Goal: Information Seeking & Learning: Find specific fact

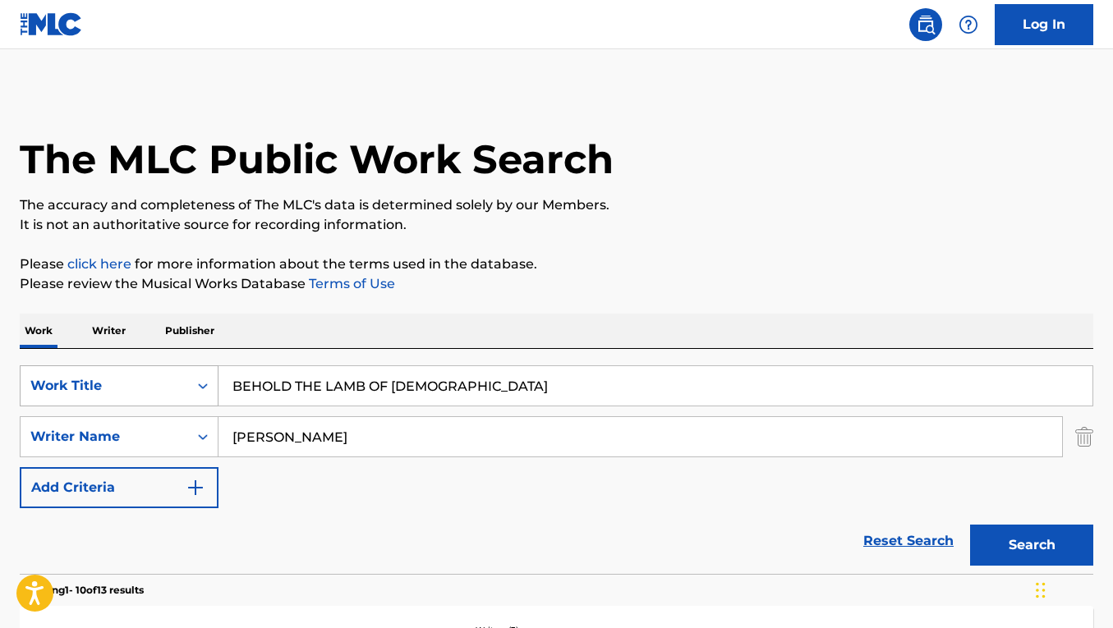
drag, startPoint x: 0, startPoint y: 0, endPoint x: 206, endPoint y: 370, distance: 423.3
click at [206, 370] on div "SearchWithCriteria34df6452-cc3a-4bc3-94fd-a82bfd642ba6 Work Title BEHOLD THE LA…" at bounding box center [557, 386] width 1074 height 41
paste input "FEELS LIKE HOME"
type input "FEELS LIKE HOME"
drag, startPoint x: 356, startPoint y: 441, endPoint x: 159, endPoint y: 420, distance: 197.5
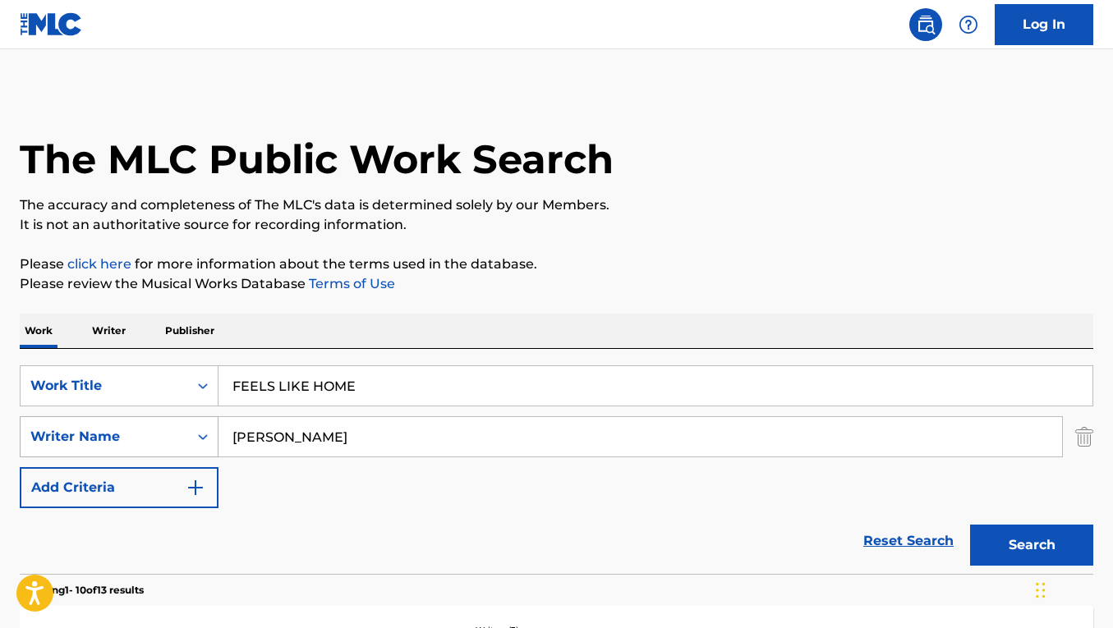
click at [159, 420] on div "SearchWithCriteria2335628d-8627-4988-ba37-a1e4fef8e06e Writer Name [PERSON_NAME]" at bounding box center [557, 437] width 1074 height 41
type input "[PERSON_NAME]"
click at [970, 525] on button "Search" at bounding box center [1031, 545] width 123 height 41
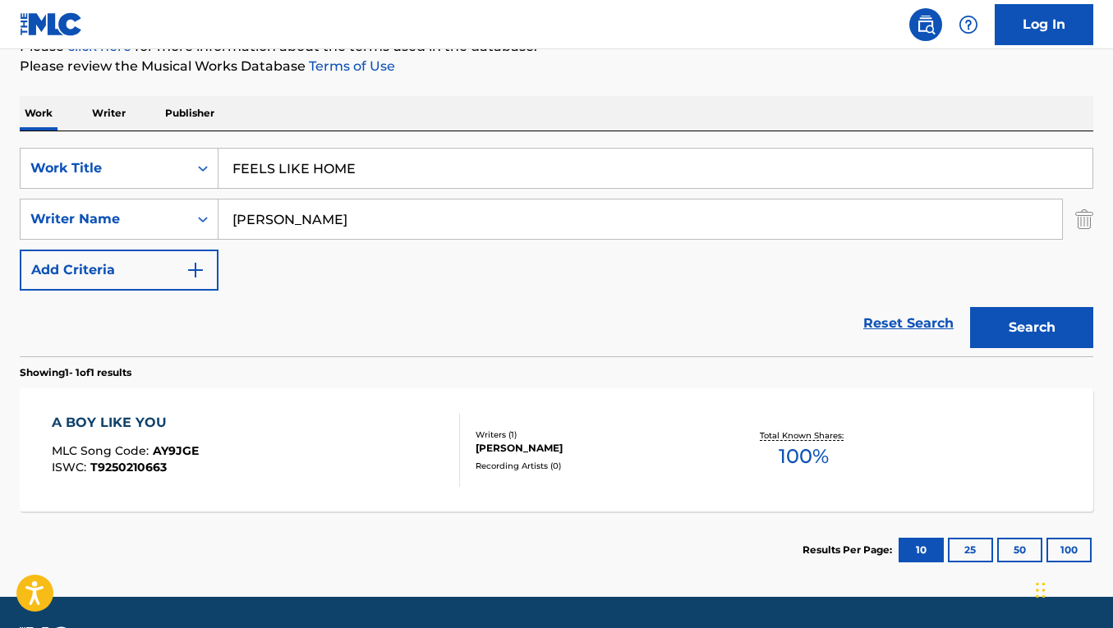
scroll to position [265, 0]
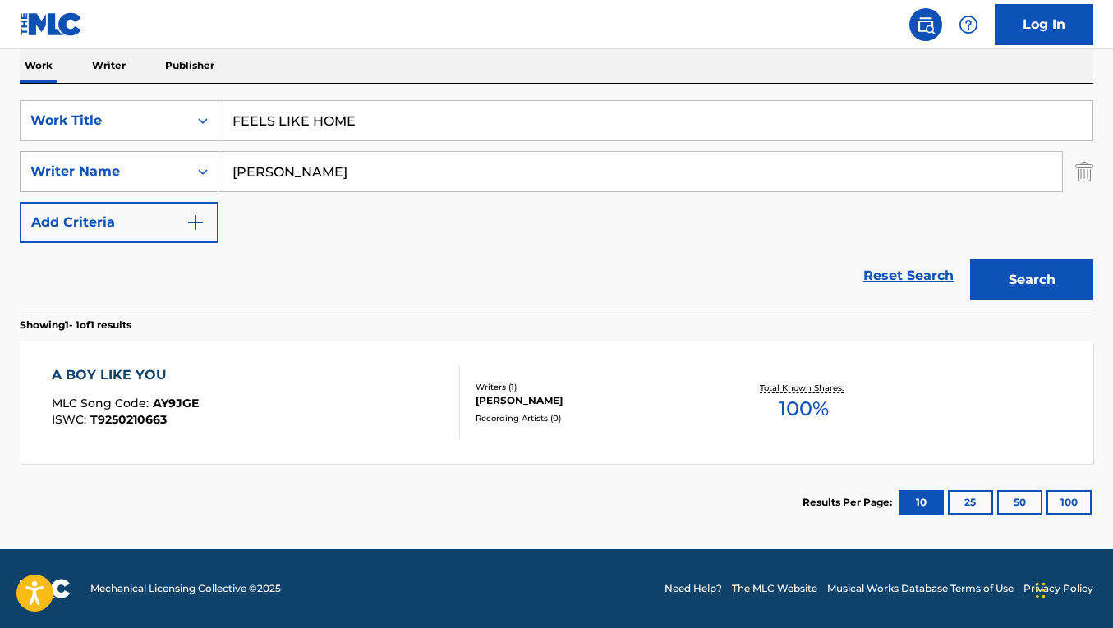
drag, startPoint x: 344, startPoint y: 179, endPoint x: 213, endPoint y: 168, distance: 131.9
click at [213, 168] on div "SearchWithCriteria2335628d-8627-4988-ba37-a1e4fef8e06e Writer Name [PERSON_NAME]" at bounding box center [557, 171] width 1074 height 41
drag, startPoint x: 361, startPoint y: 117, endPoint x: 157, endPoint y: 117, distance: 203.7
click at [158, 117] on div "SearchWithCriteria34df6452-cc3a-4bc3-94fd-a82bfd642ba6 Work Title FEELS LIKE HO…" at bounding box center [557, 120] width 1074 height 41
paste input "THANK GOD I DO"
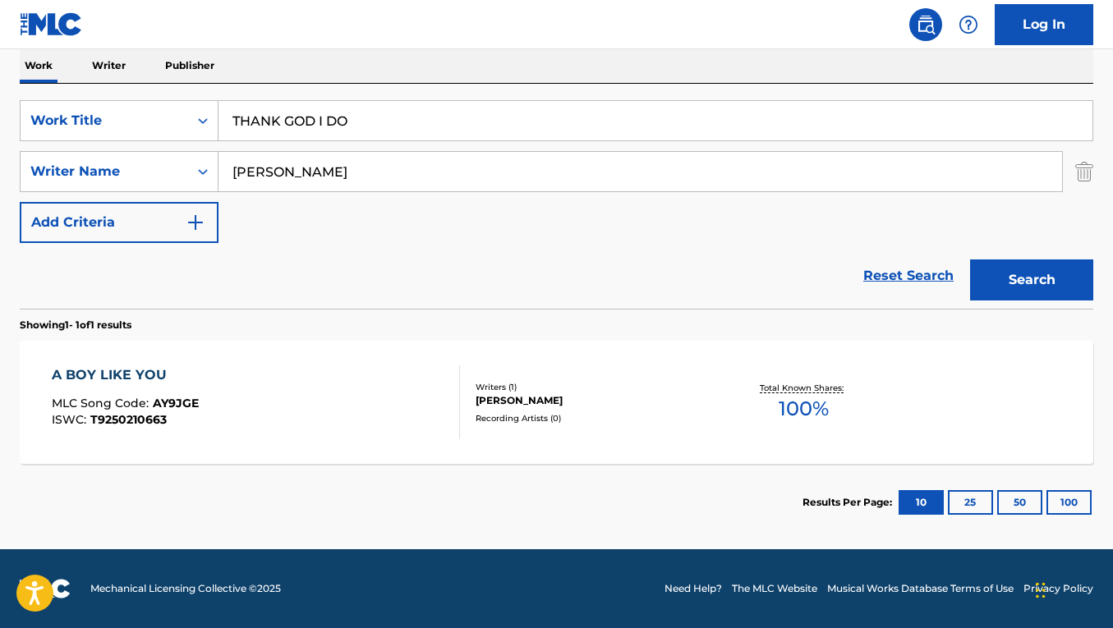
type input "THANK GOD I DO"
drag, startPoint x: 343, startPoint y: 173, endPoint x: 181, endPoint y: 152, distance: 163.1
click at [181, 152] on div "SearchWithCriteria2335628d-8627-4988-ba37-a1e4fef8e06e Writer Name [PERSON_NAME]" at bounding box center [557, 171] width 1074 height 41
paste input "[PERSON_NAME]"
type input "[PERSON_NAME]"
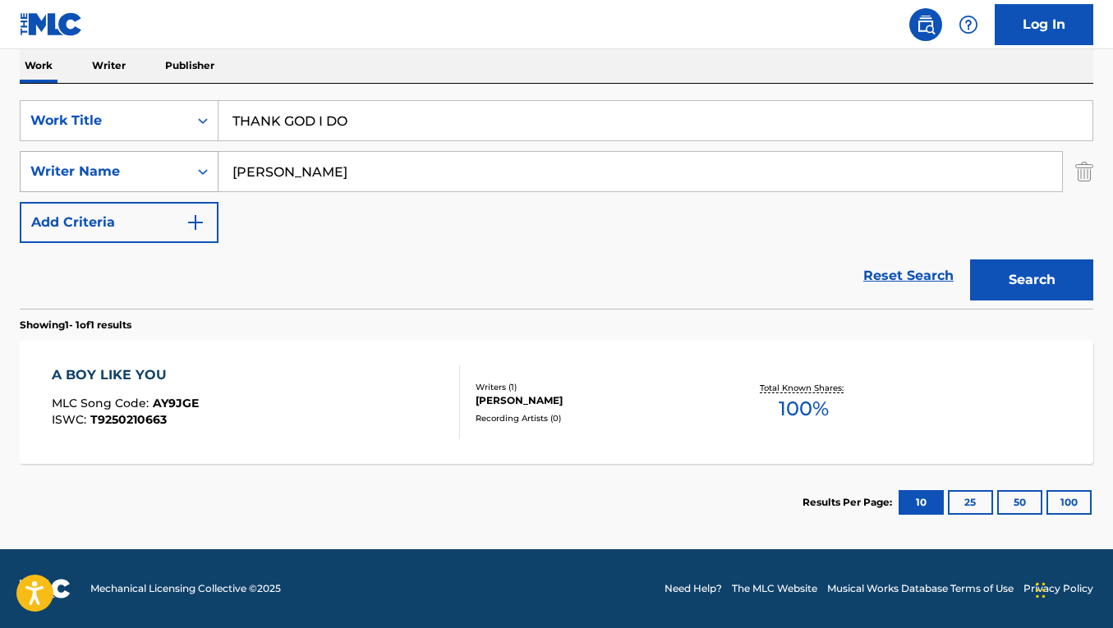
click at [970, 260] on button "Search" at bounding box center [1031, 280] width 123 height 41
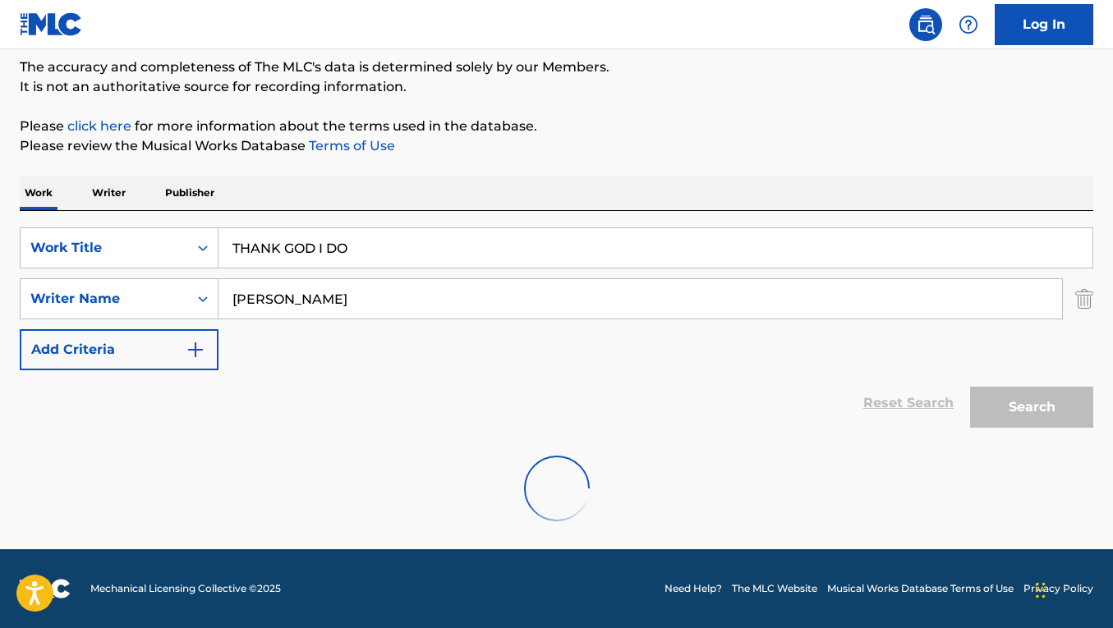
scroll to position [281, 0]
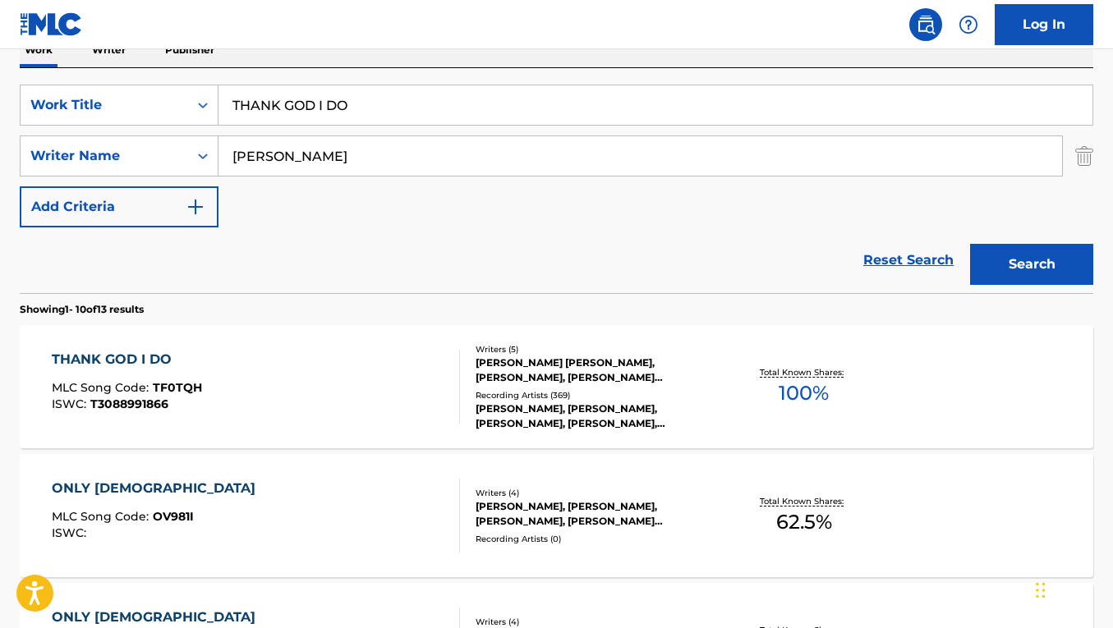
click at [385, 371] on div "THANK GOD I DO MLC Song Code : TF0TQH ISWC : T3088991866" at bounding box center [256, 387] width 408 height 74
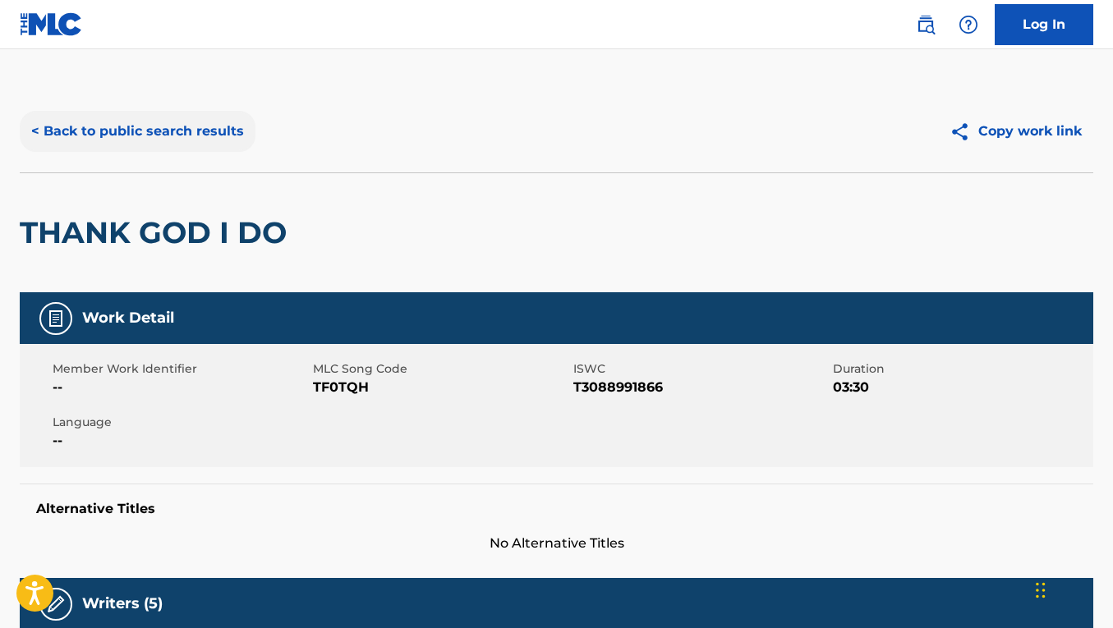
click at [224, 127] on button "< Back to public search results" at bounding box center [138, 131] width 236 height 41
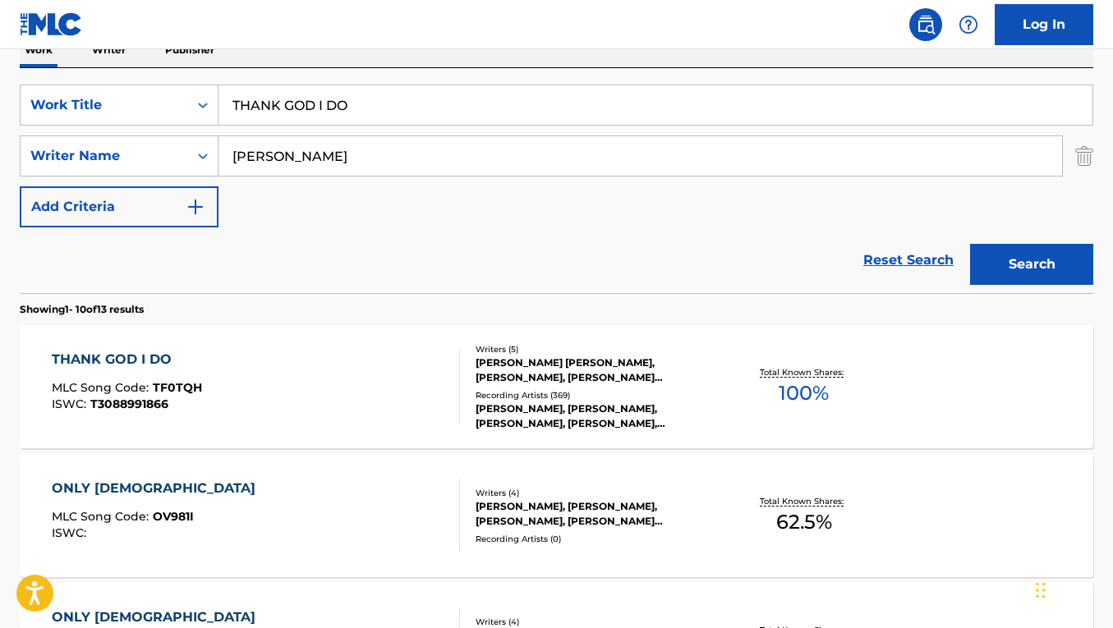
scroll to position [276, 0]
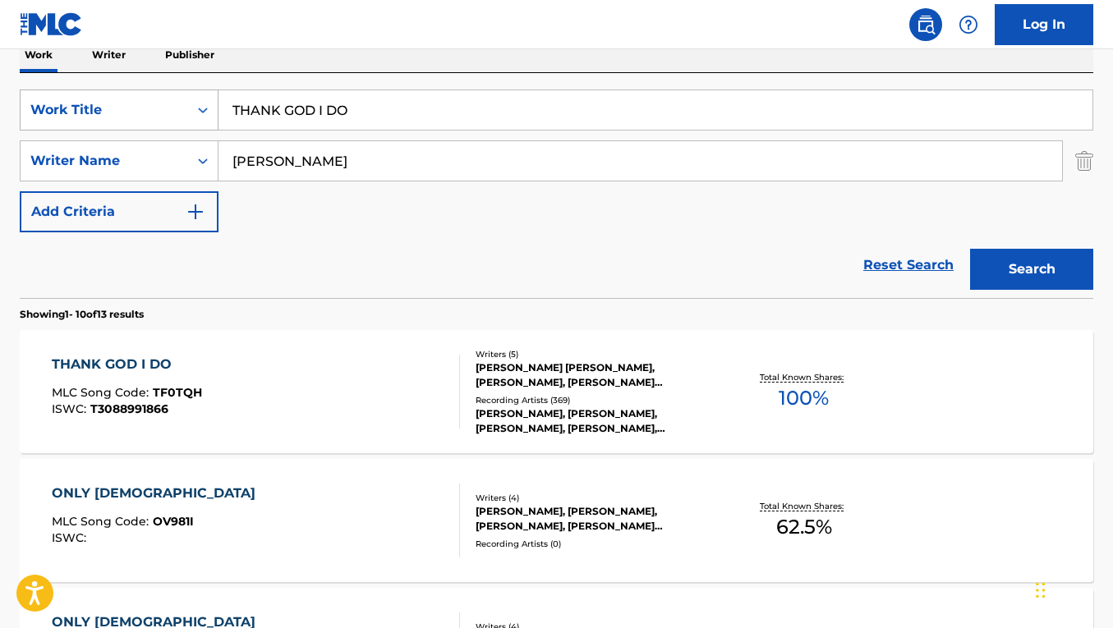
drag, startPoint x: 372, startPoint y: 115, endPoint x: 196, endPoint y: 114, distance: 175.8
click at [196, 114] on div "SearchWithCriteria34df6452-cc3a-4bc3-94fd-a82bfd642ba6 Work Title THANK GOD I DO" at bounding box center [557, 110] width 1074 height 41
paste input "PERM"
type input "PERM"
drag, startPoint x: 352, startPoint y: 160, endPoint x: 194, endPoint y: 149, distance: 159.0
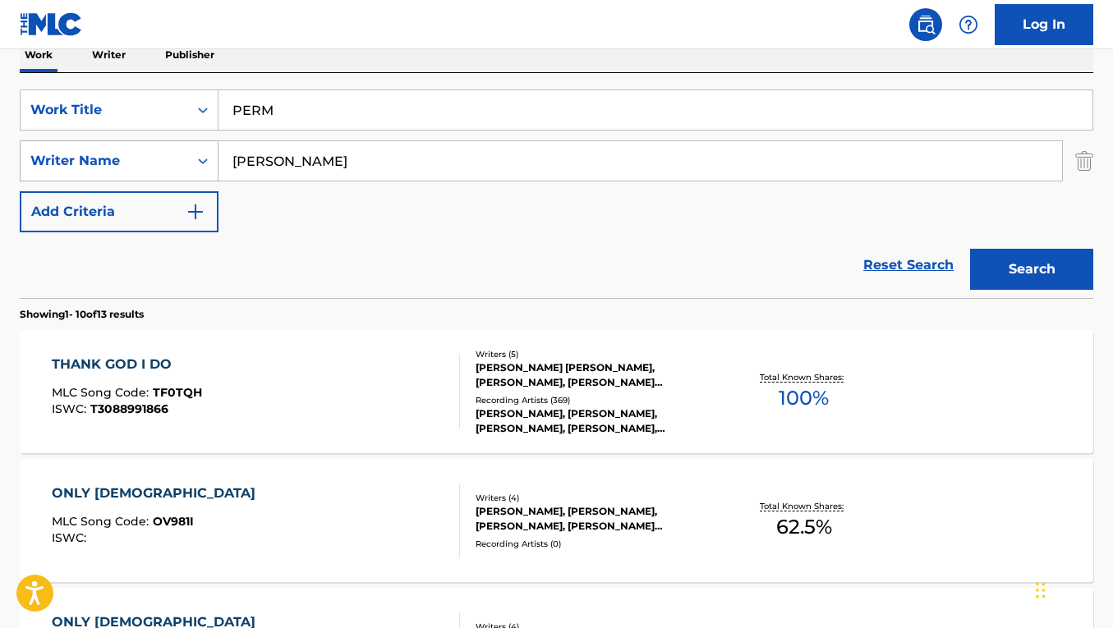
click at [194, 149] on div "SearchWithCriteria2335628d-8627-4988-ba37-a1e4fef8e06e Writer Name [PERSON_NAME]" at bounding box center [557, 160] width 1074 height 41
paste input "[PERSON_NAME]"
click at [970, 249] on button "Search" at bounding box center [1031, 269] width 123 height 41
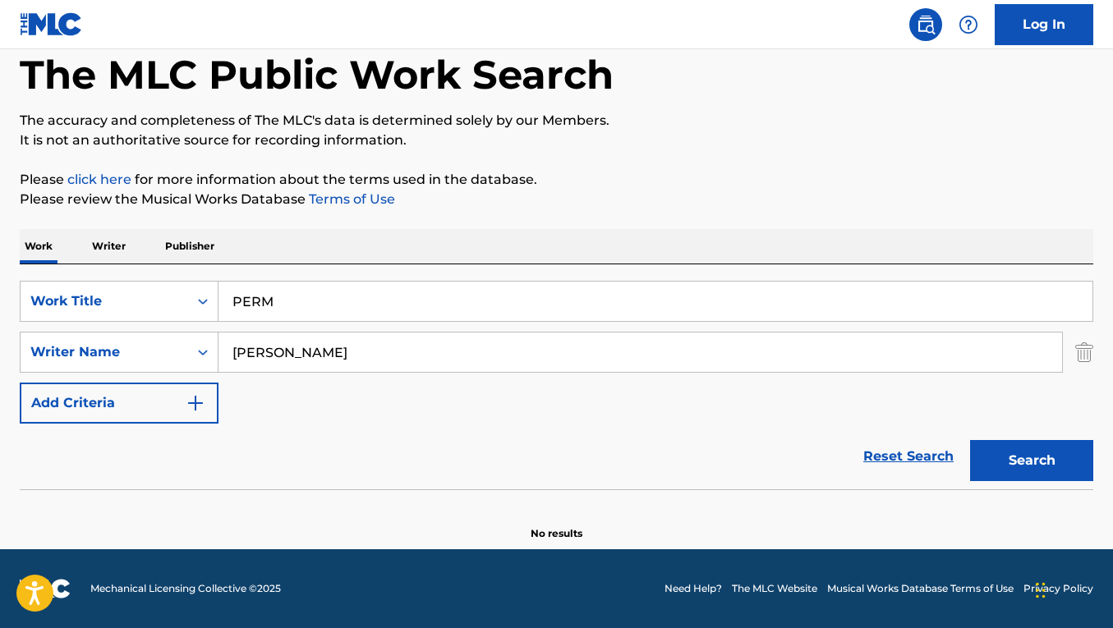
scroll to position [85, 0]
drag, startPoint x: 348, startPoint y: 352, endPoint x: 151, endPoint y: 334, distance: 197.2
click at [151, 334] on div "SearchWithCriteria2335628d-8627-4988-ba37-a1e4fef8e06e Writer Name [PERSON_NAME]" at bounding box center [557, 352] width 1074 height 41
paste input "[PERSON_NAME],"
type input "[PERSON_NAME],"
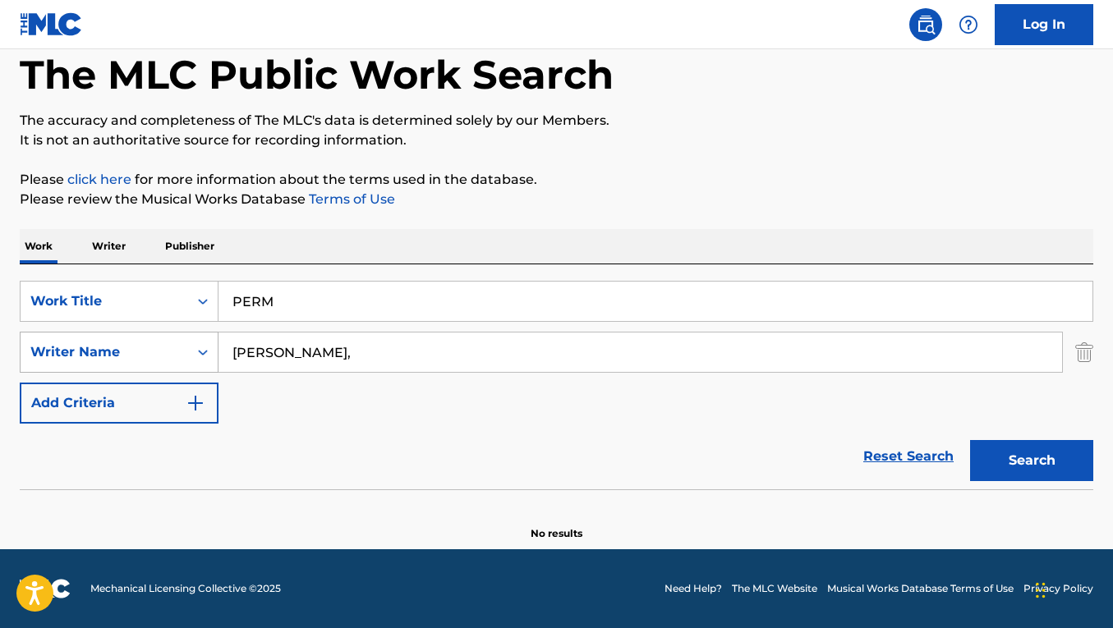
click at [970, 440] on button "Search" at bounding box center [1031, 460] width 123 height 41
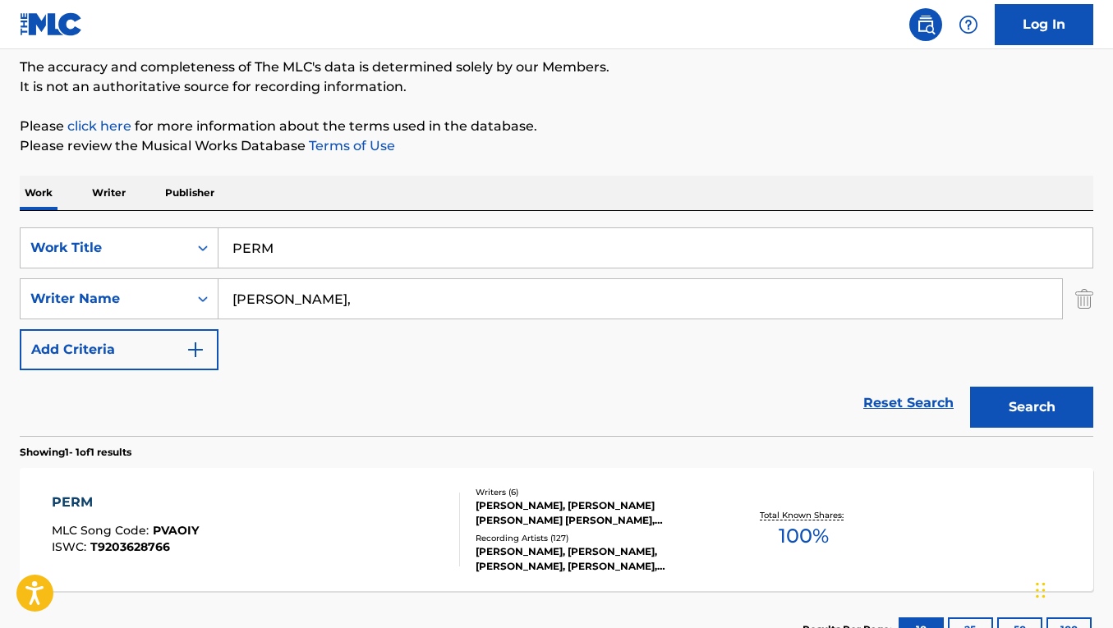
scroll to position [265, 0]
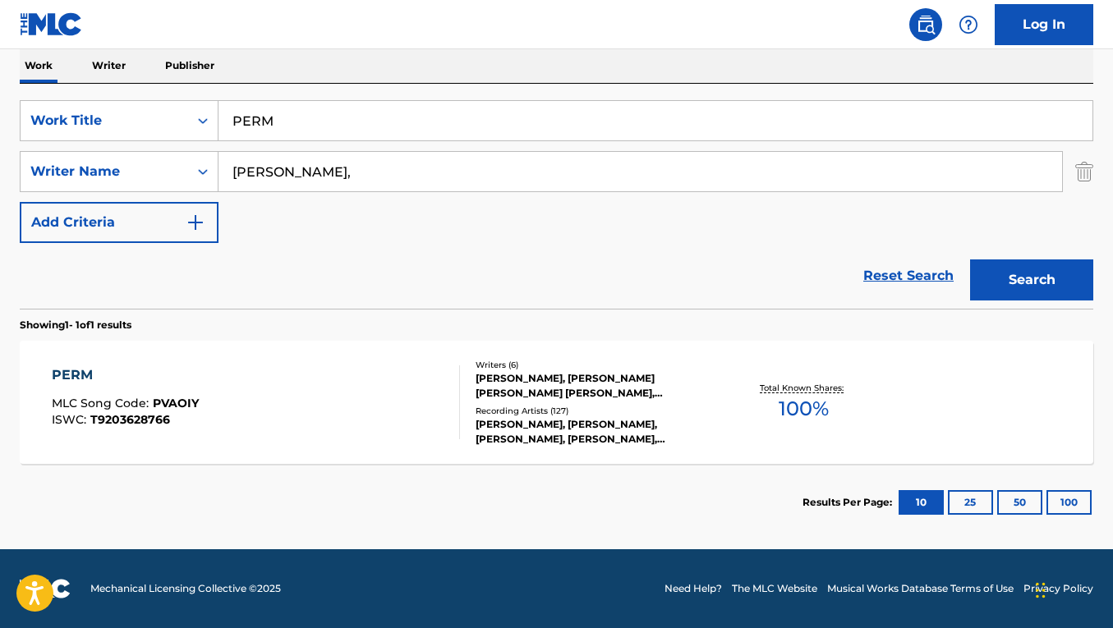
click at [333, 376] on div "PERM MLC Song Code : PVAOIY ISWC : T9203628766" at bounding box center [256, 403] width 408 height 74
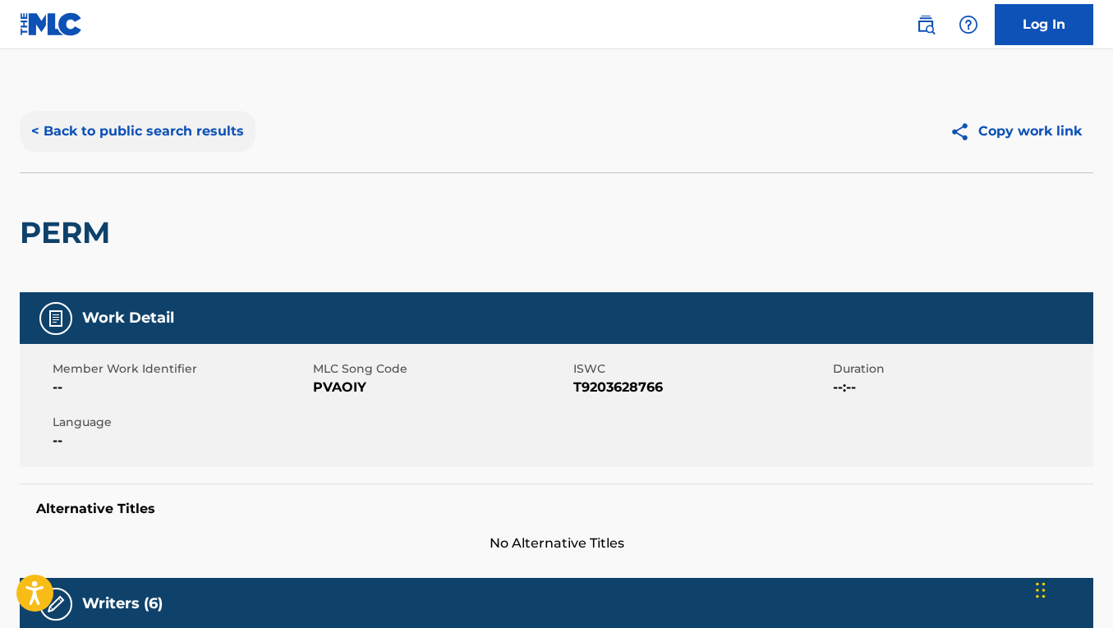
click at [125, 133] on button "< Back to public search results" at bounding box center [138, 131] width 236 height 41
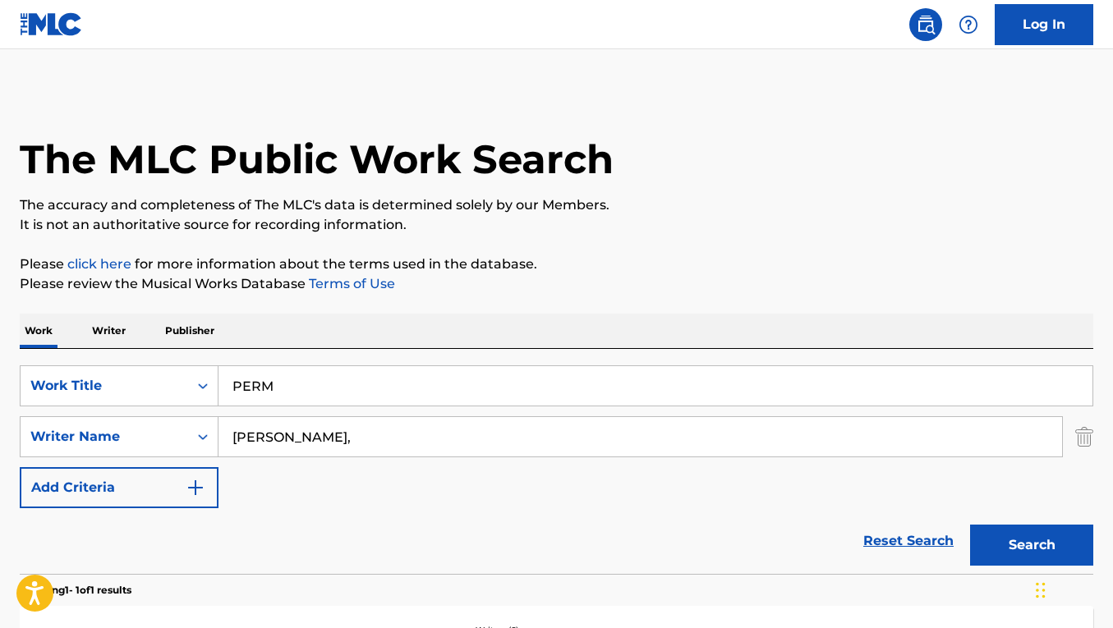
scroll to position [171, 0]
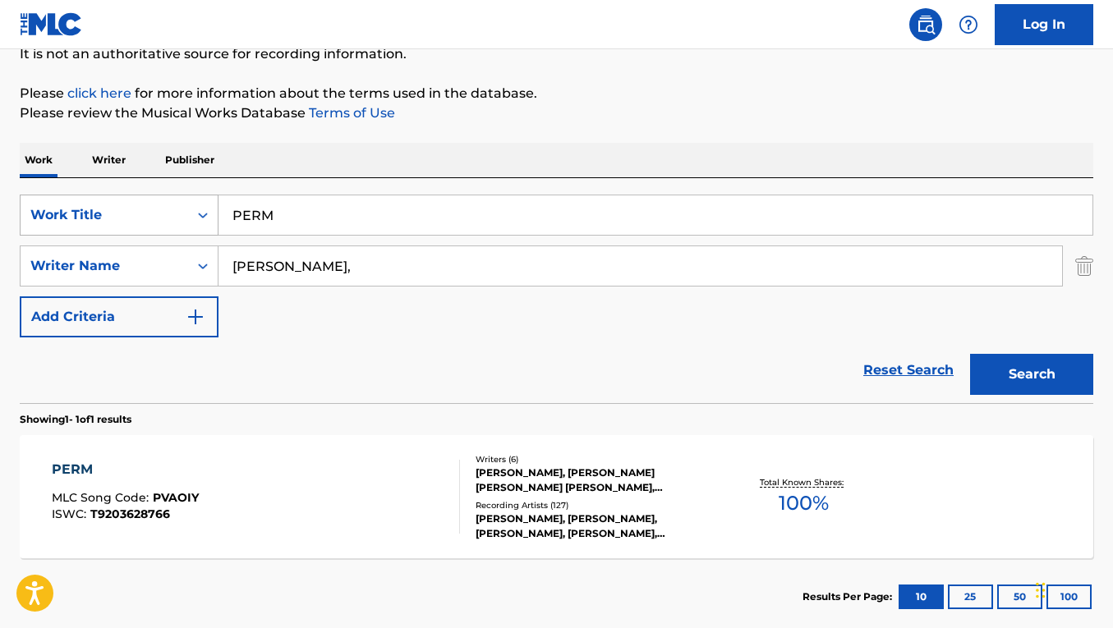
paste input "RUN THIS TOWN"
drag, startPoint x: 298, startPoint y: 221, endPoint x: 215, endPoint y: 205, distance: 84.4
click at [215, 205] on div "SearchWithCriteria34df6452-cc3a-4bc3-94fd-a82bfd642ba6 Work Title PERM" at bounding box center [557, 215] width 1074 height 41
type input "RUN THIS TOWN"
drag, startPoint x: 395, startPoint y: 268, endPoint x: 125, endPoint y: 254, distance: 270.6
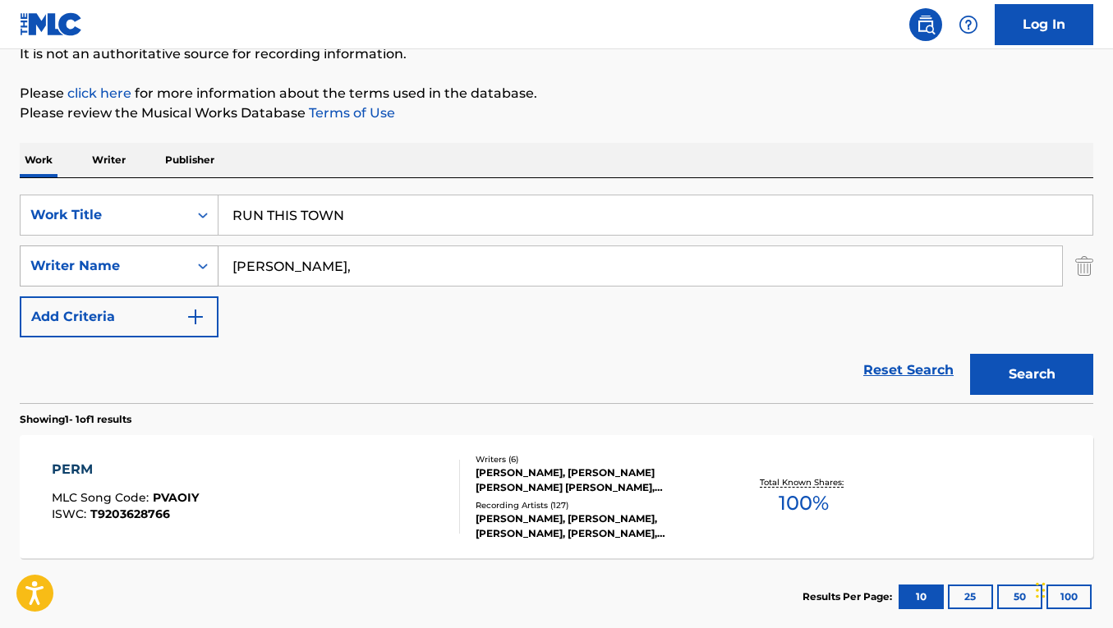
click at [125, 254] on div "SearchWithCriteria2335628d-8627-4988-ba37-a1e4fef8e06e Writer Name [PERSON_NAME…" at bounding box center [557, 266] width 1074 height 41
paste input "[PERSON_NAME]"
type input "[PERSON_NAME]"
click at [970, 354] on button "Search" at bounding box center [1031, 374] width 123 height 41
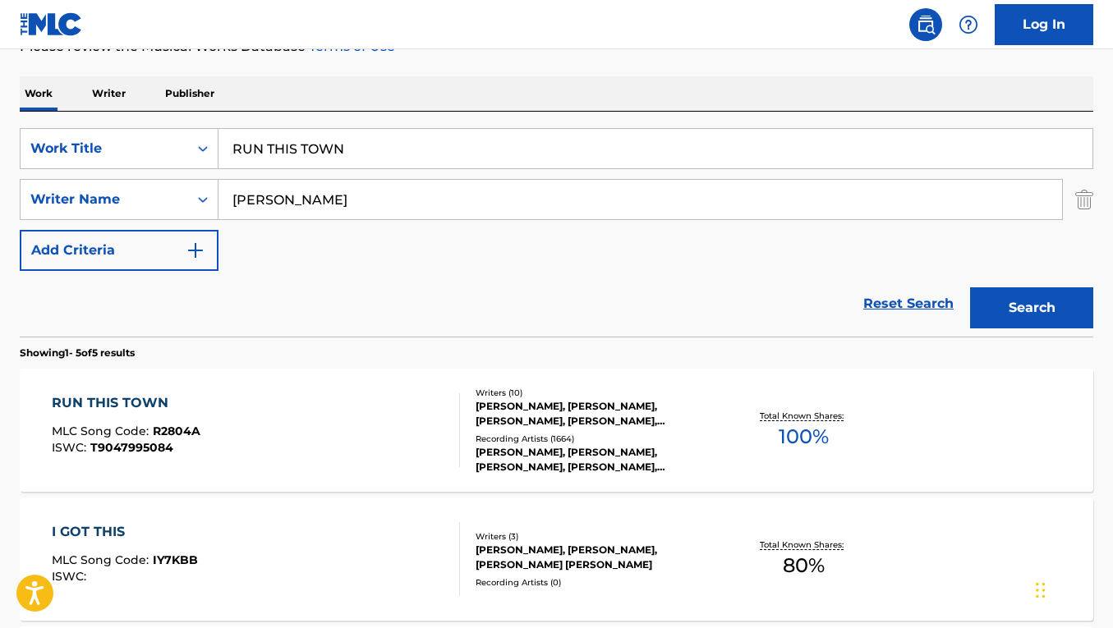
scroll to position [249, 0]
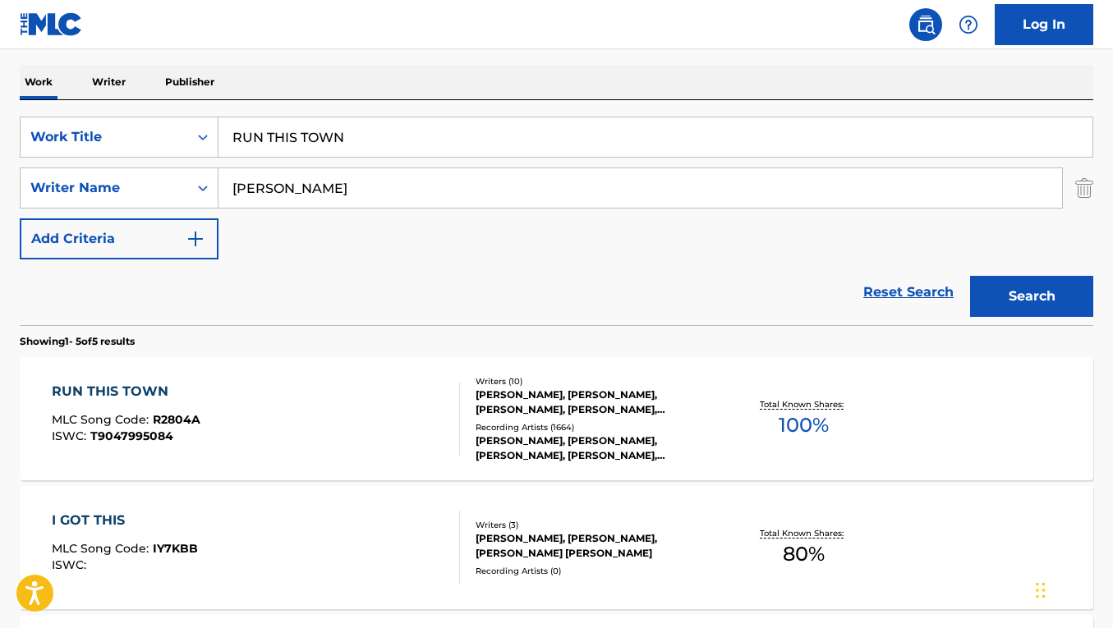
click at [378, 398] on div "RUN THIS TOWN MLC Song Code : R2804A ISWC : T9047995084" at bounding box center [256, 419] width 408 height 74
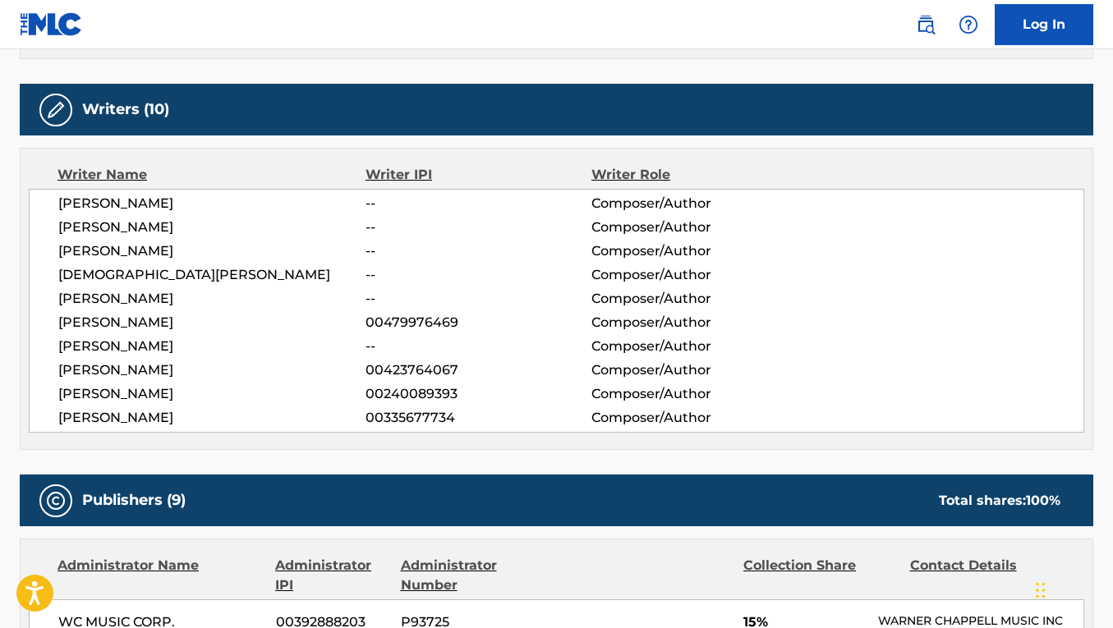
scroll to position [705, 0]
